Goal: Information Seeking & Learning: Learn about a topic

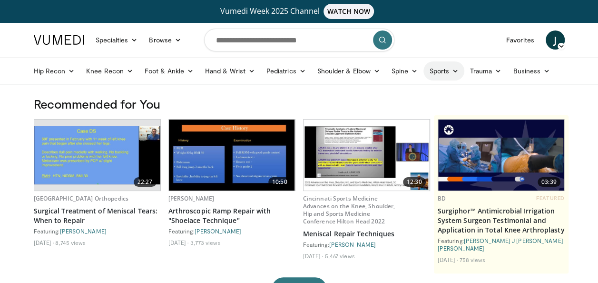
click at [453, 69] on icon at bounding box center [455, 71] width 7 height 7
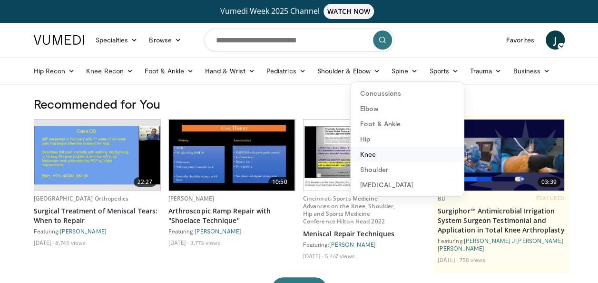
click at [371, 151] on link "Knee" at bounding box center [407, 154] width 113 height 15
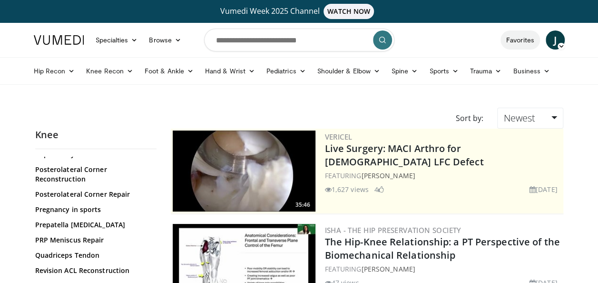
click at [531, 38] on link "Favorites" at bounding box center [519, 39] width 39 height 19
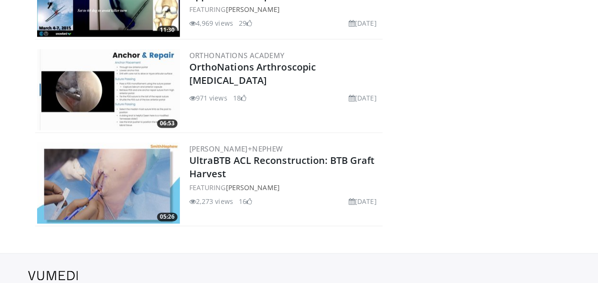
scroll to position [575, 0]
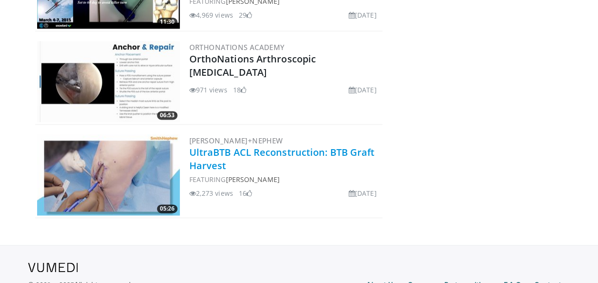
click at [304, 150] on link "UltraBTB ACL Reconstruction: BTB Graft Harvest" at bounding box center [282, 159] width 186 height 26
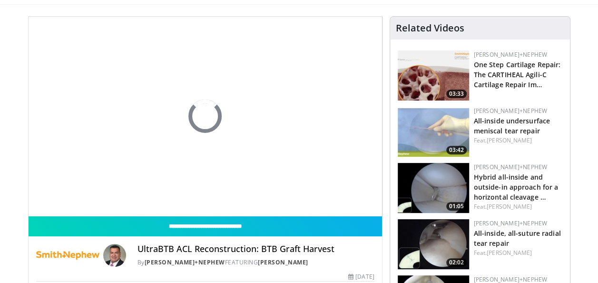
scroll to position [95, 0]
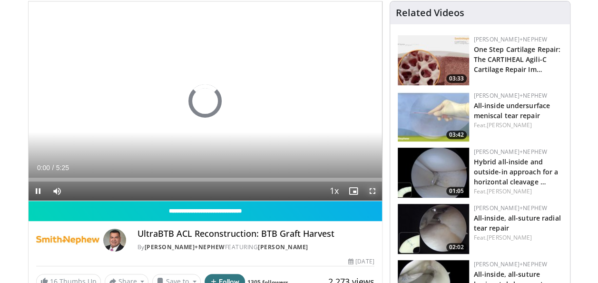
click at [373, 189] on span "Video Player" at bounding box center [372, 190] width 19 height 19
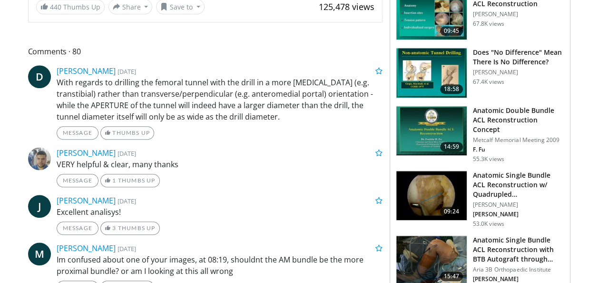
scroll to position [428, 0]
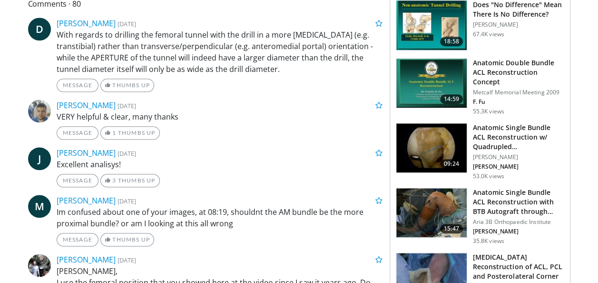
click at [427, 198] on img at bounding box center [431, 212] width 70 height 49
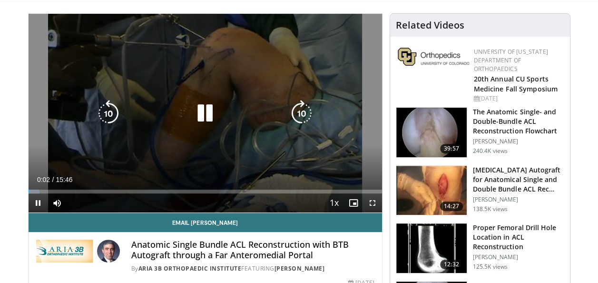
scroll to position [95, 0]
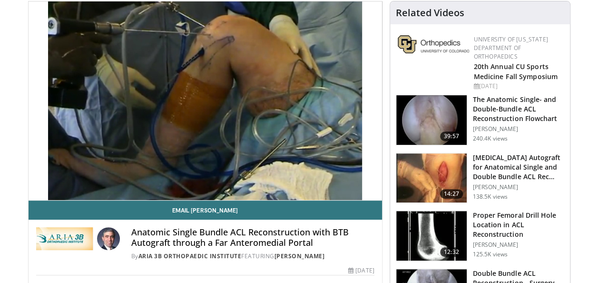
click at [370, 191] on video-js "**********" at bounding box center [205, 100] width 353 height 199
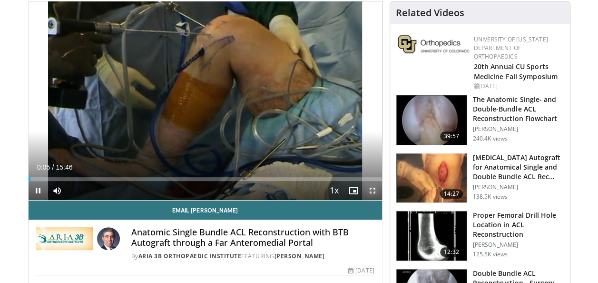
click at [371, 190] on span "Video Player" at bounding box center [372, 190] width 19 height 19
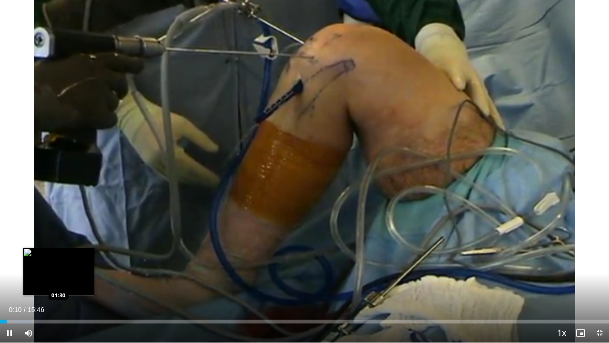
click at [59, 282] on div "Loaded : 5.27% 00:10 01:30" at bounding box center [304, 321] width 609 height 4
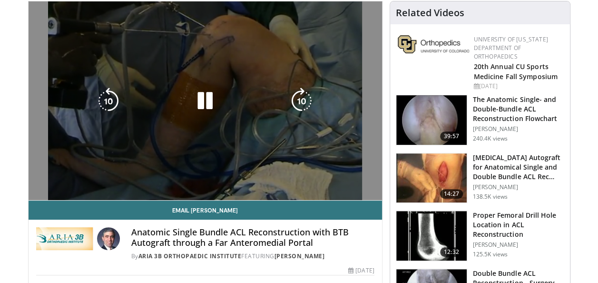
click at [253, 89] on div "50 seconds Tap to unmute" at bounding box center [205, 100] width 353 height 198
